Goal: Find contact information: Find contact information

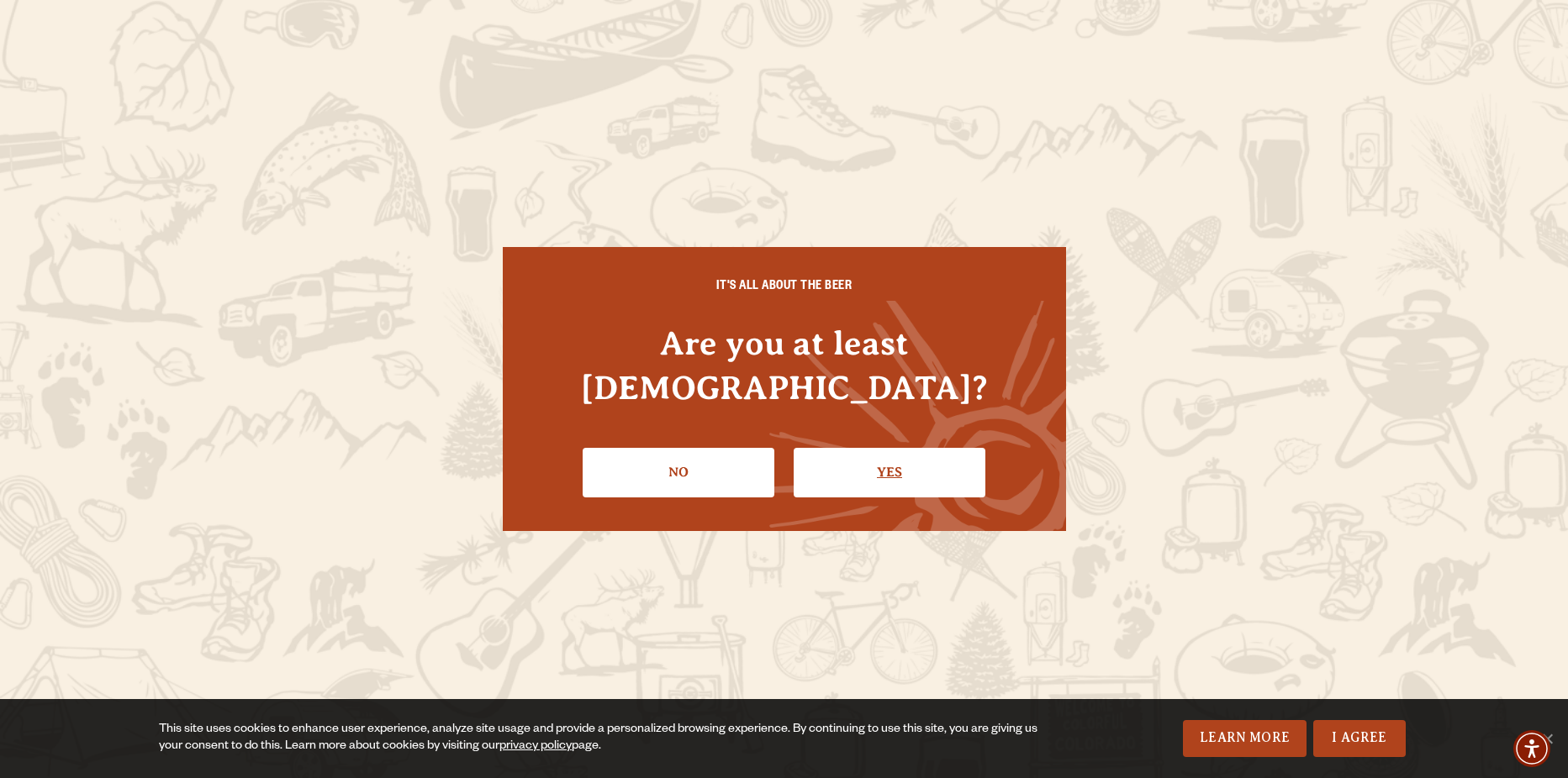
click at [885, 448] on link "Yes" at bounding box center [889, 473] width 192 height 49
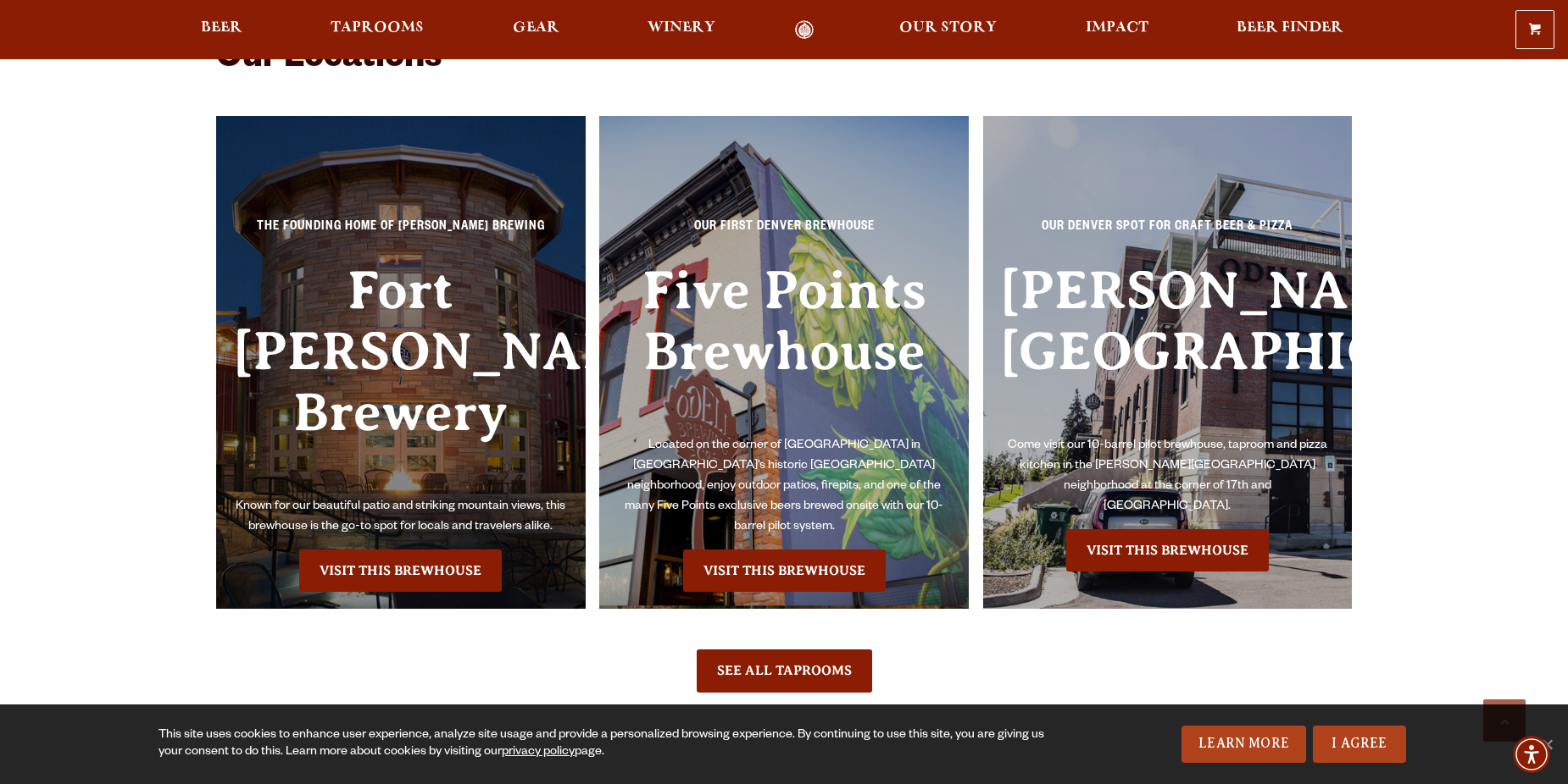
scroll to position [3896, 0]
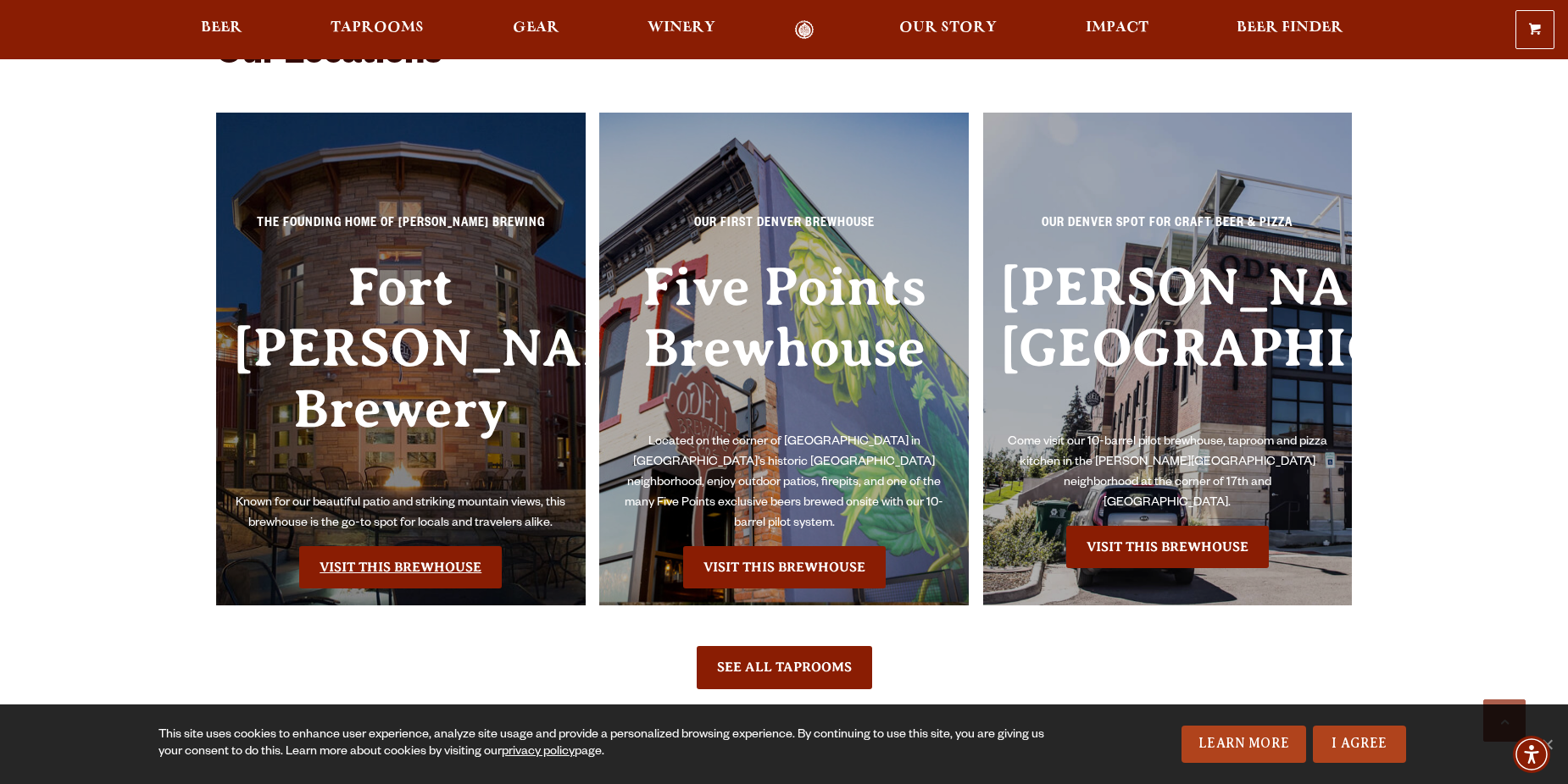
click at [412, 547] on link "Visit this Brewhouse" at bounding box center [400, 567] width 203 height 42
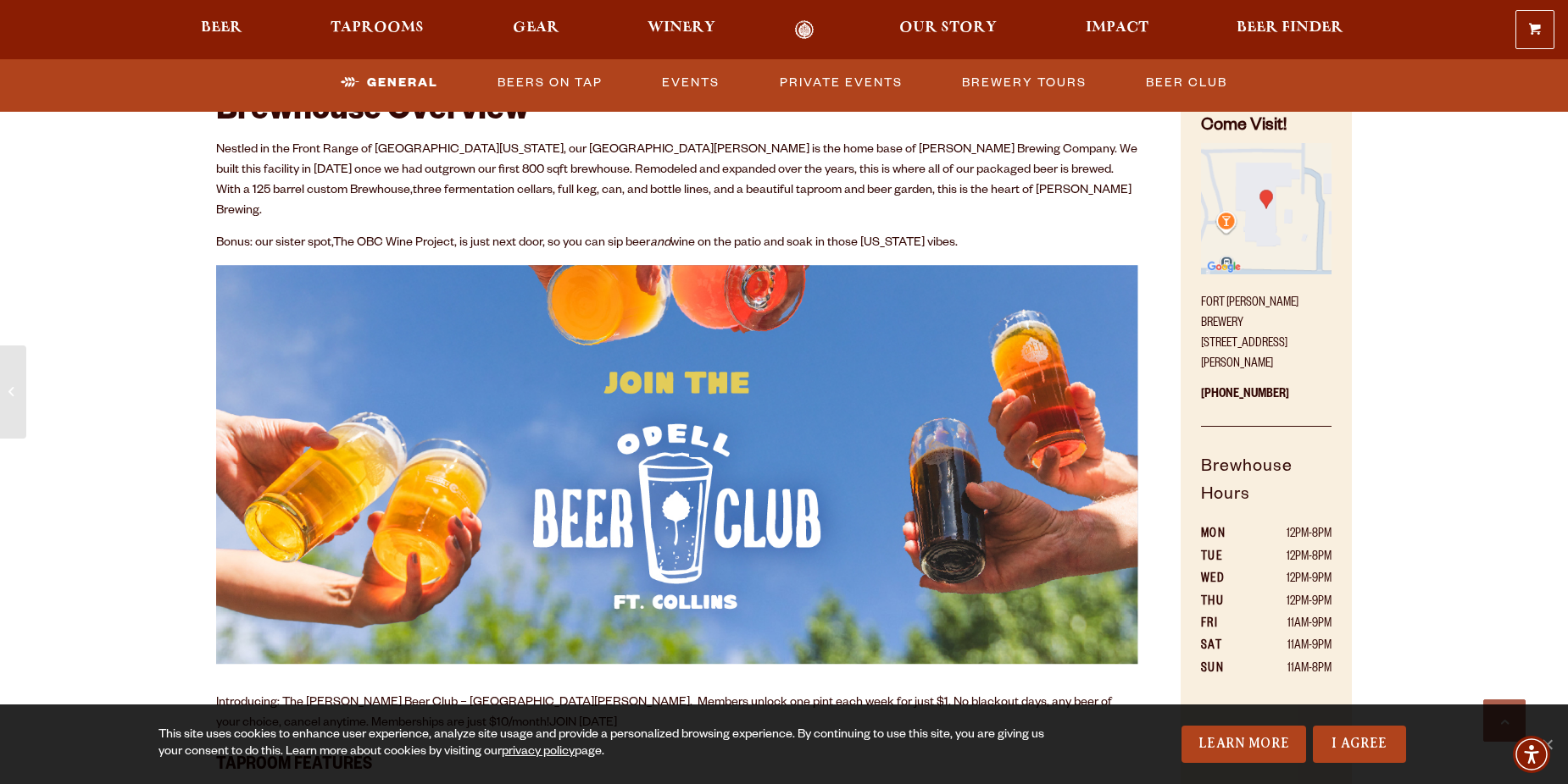
scroll to position [932, 0]
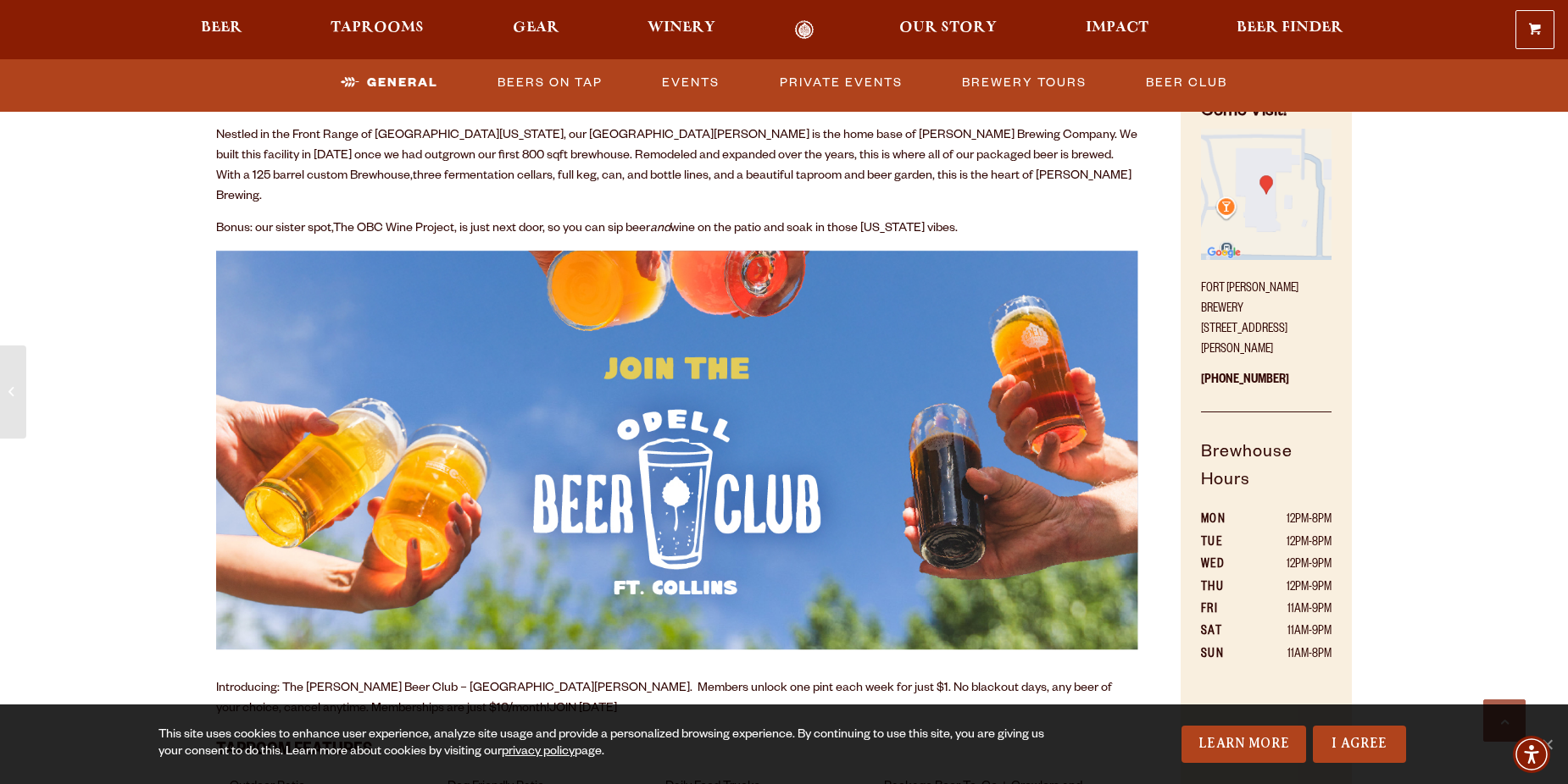
drag, startPoint x: 1201, startPoint y: 303, endPoint x: 1315, endPoint y: 321, distance: 115.4
click at [1315, 321] on p "[GEOGRAPHIC_DATA][PERSON_NAME] [STREET_ADDRESS][PERSON_NAME]" at bounding box center [1266, 315] width 130 height 91
copy p "[STREET_ADDRESS][PERSON_NAME]"
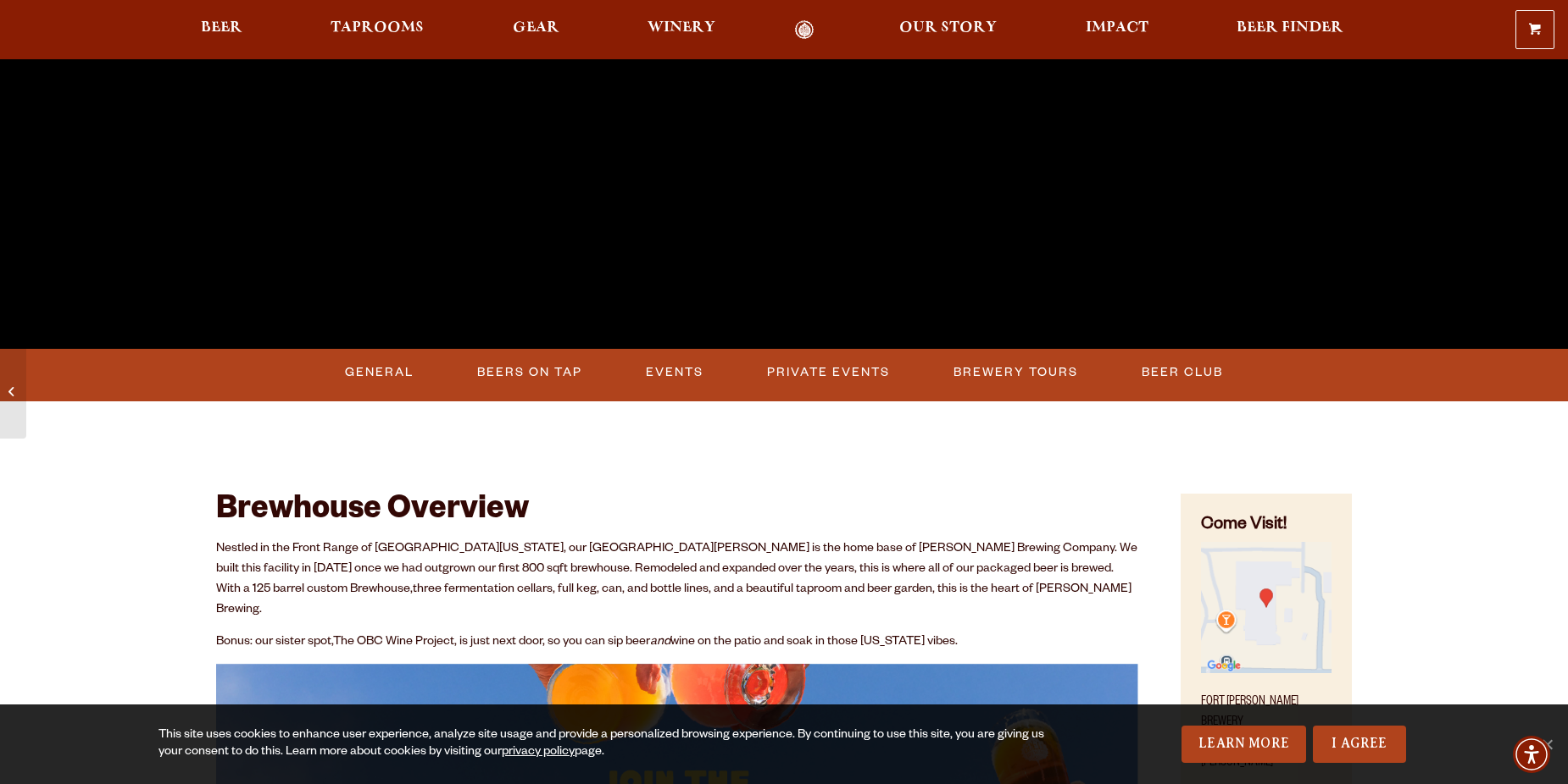
scroll to position [0, 0]
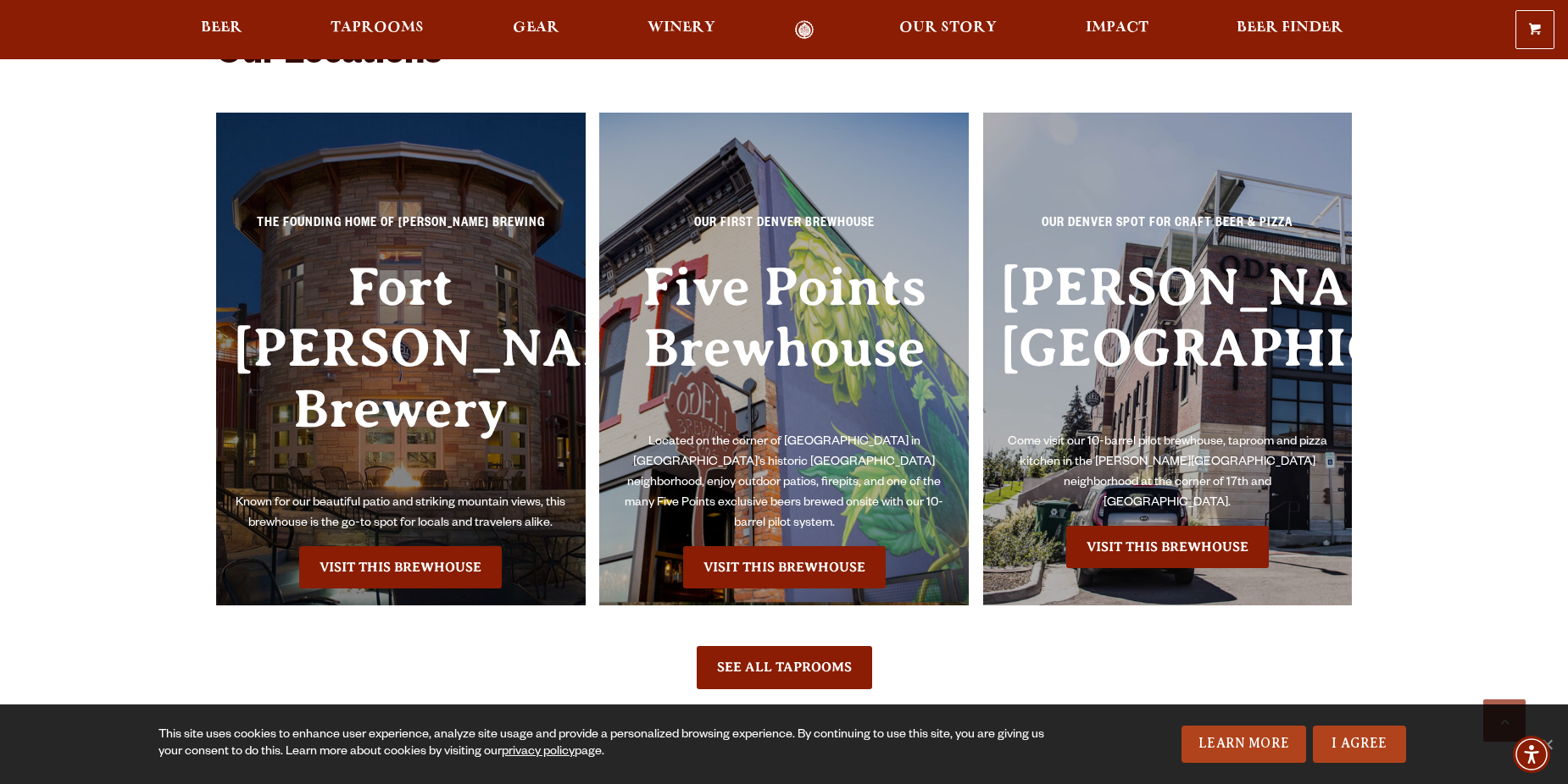
scroll to position [3896, 0]
